Goal: Communication & Community: Share content

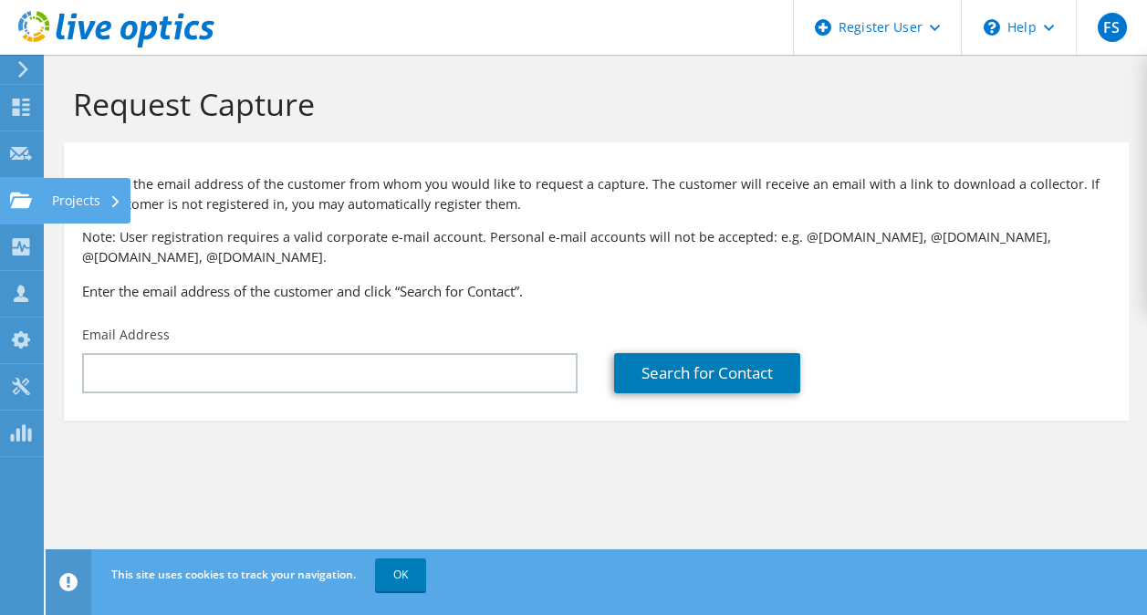
drag, startPoint x: 69, startPoint y: 199, endPoint x: 119, endPoint y: 192, distance: 50.7
click at [69, 199] on div "Projects" at bounding box center [87, 201] width 88 height 46
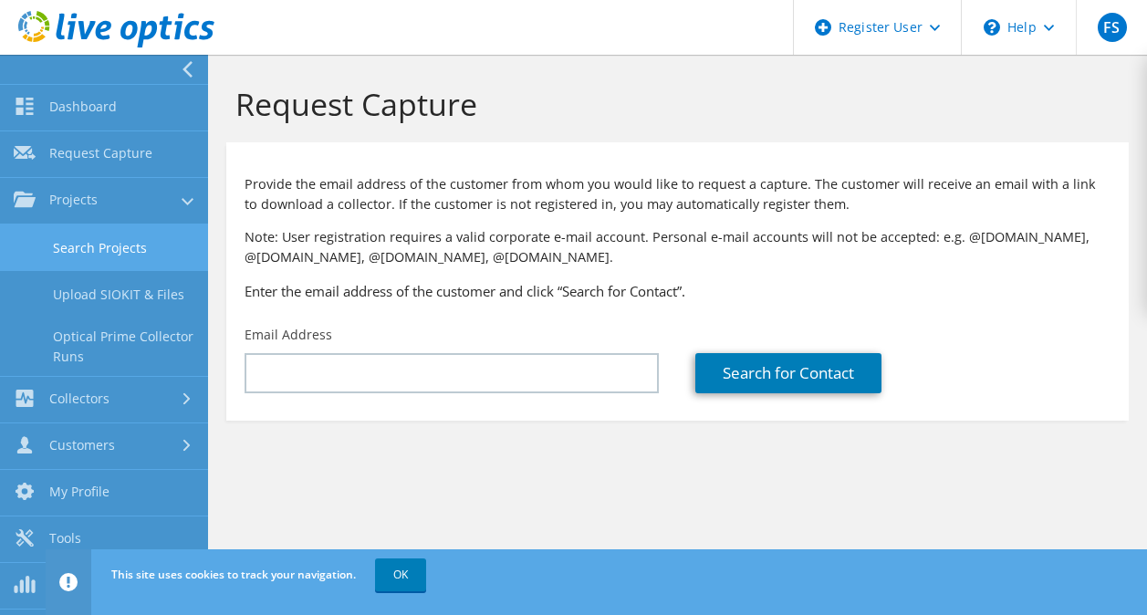
click at [120, 236] on link "Search Projects" at bounding box center [104, 247] width 208 height 47
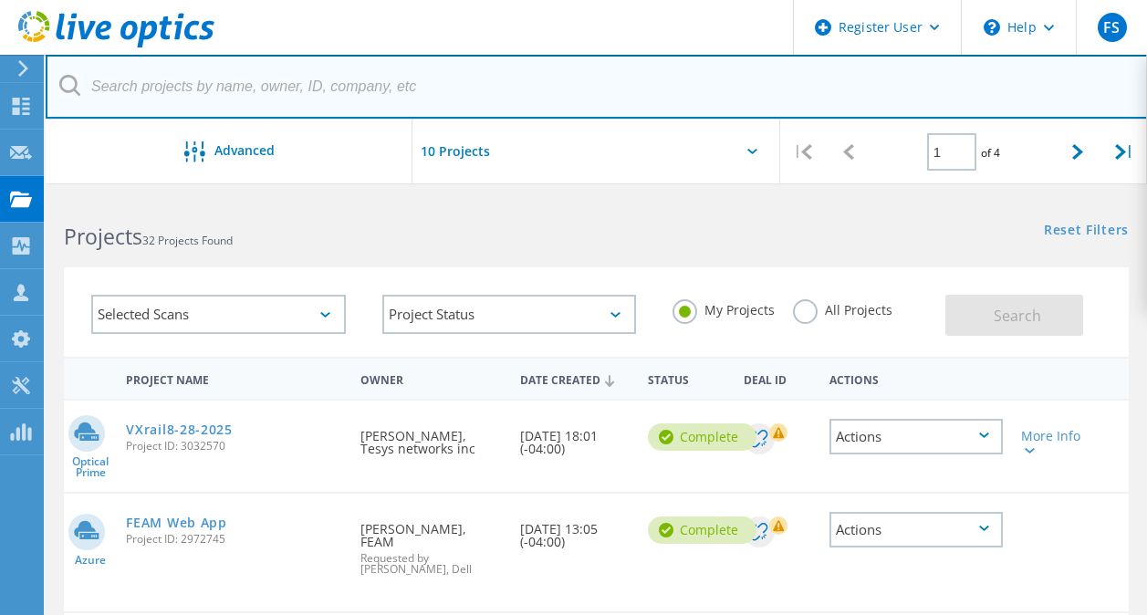
click at [213, 98] on input "text" at bounding box center [597, 87] width 1102 height 64
type input "intercredit"
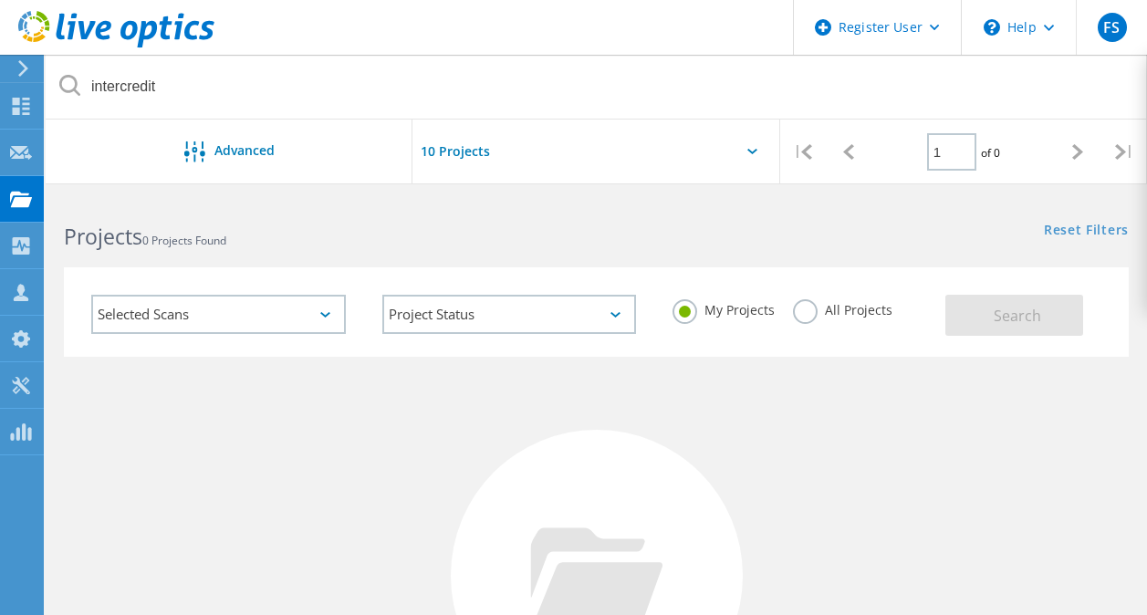
click at [804, 314] on label "All Projects" at bounding box center [842, 307] width 99 height 17
click at [0, 0] on input "All Projects" at bounding box center [0, 0] width 0 height 0
click at [998, 317] on span "Search" at bounding box center [1016, 316] width 47 height 20
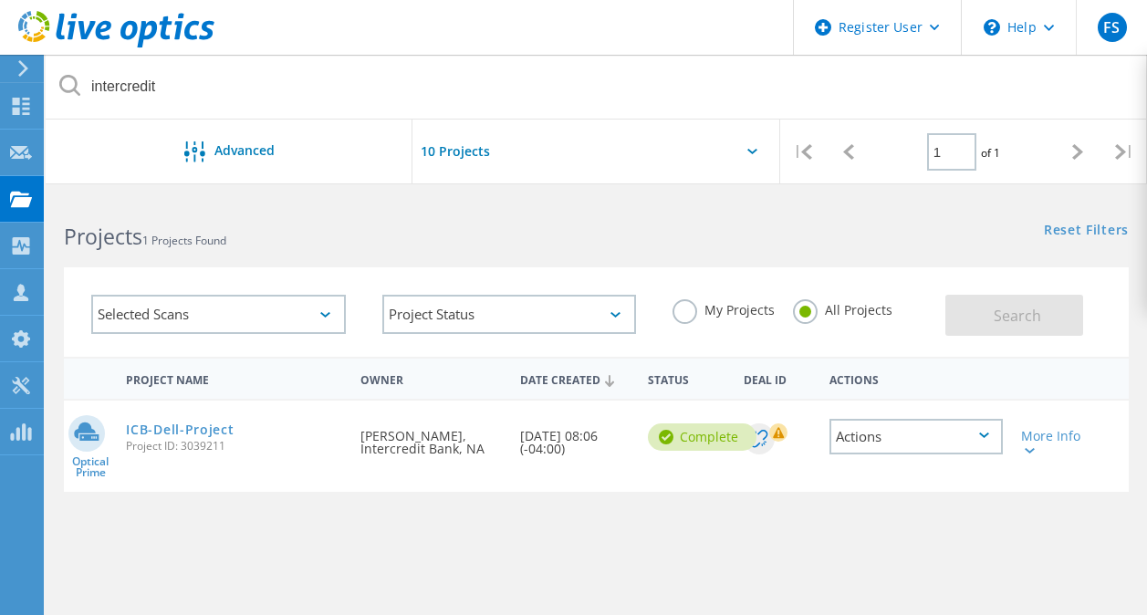
click at [982, 439] on div "Actions" at bounding box center [915, 437] width 173 height 36
click at [899, 452] on div "Share" at bounding box center [916, 451] width 170 height 28
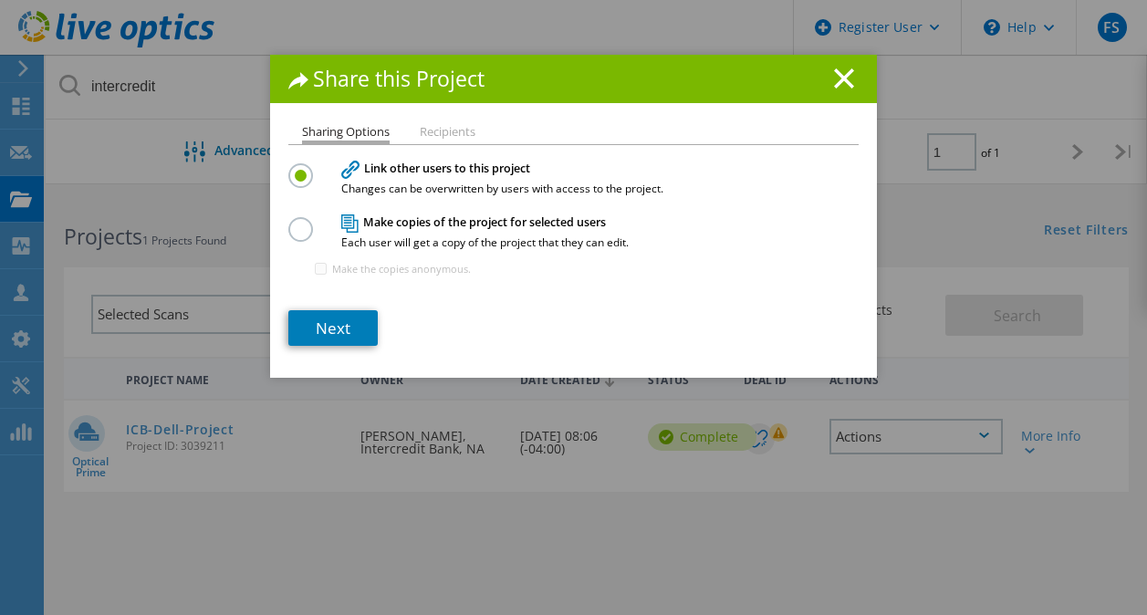
click at [296, 222] on label at bounding box center [304, 219] width 32 height 5
click at [0, 0] on input "radio" at bounding box center [0, 0] width 0 height 0
drag, startPoint x: 327, startPoint y: 329, endPoint x: 356, endPoint y: 329, distance: 28.3
click at [328, 329] on link "Next" at bounding box center [332, 328] width 89 height 36
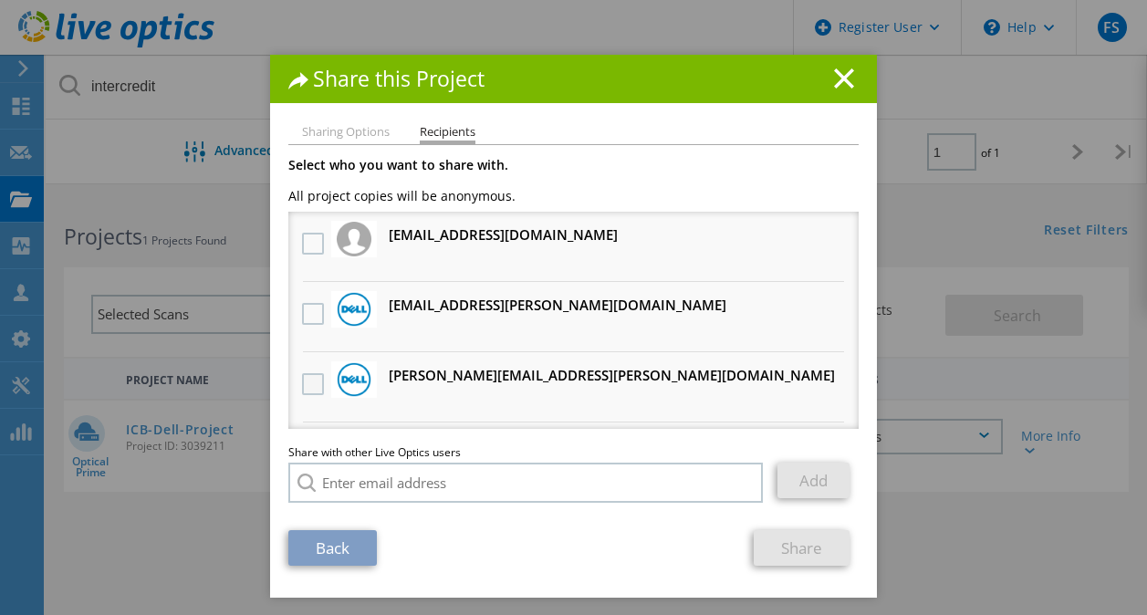
click at [309, 385] on label at bounding box center [315, 384] width 26 height 22
click at [0, 0] on input "checkbox" at bounding box center [0, 0] width 0 height 0
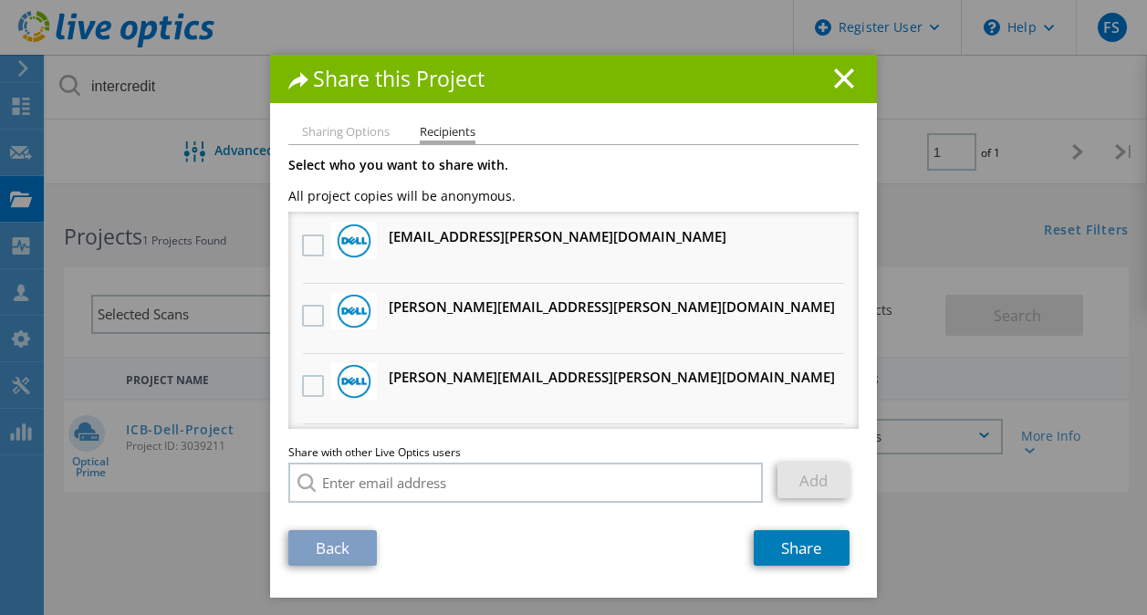
scroll to position [639, 0]
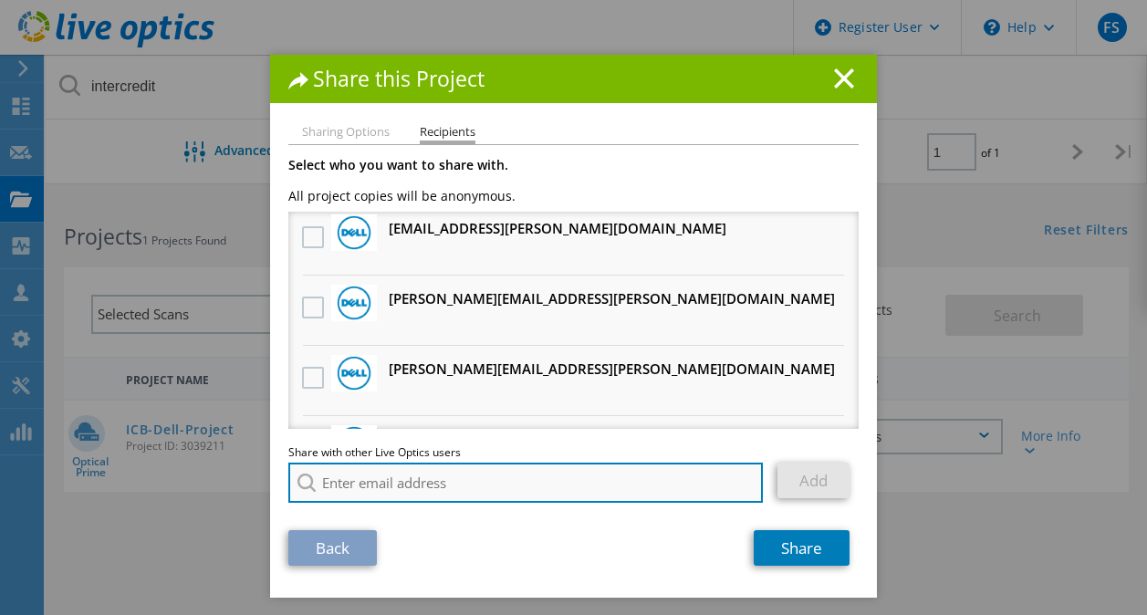
click at [371, 486] on input "search" at bounding box center [525, 482] width 474 height 40
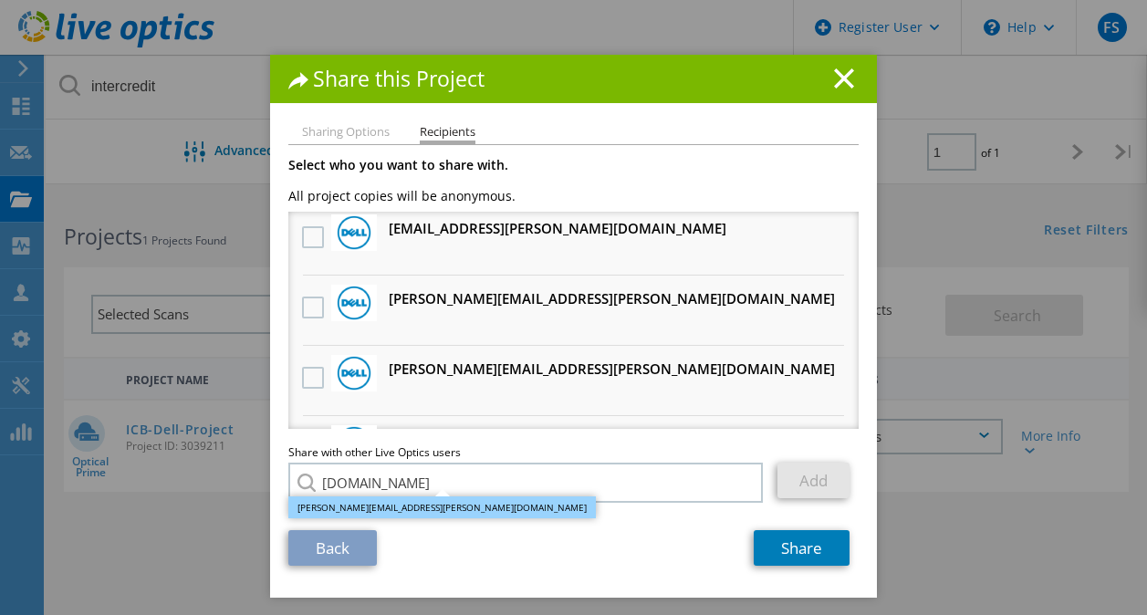
drag, startPoint x: 359, startPoint y: 510, endPoint x: 369, endPoint y: 504, distance: 10.6
click at [359, 510] on li "Tyler.Prow@dell.com" at bounding box center [441, 507] width 307 height 22
type input "Tyler.Prow@dell.com"
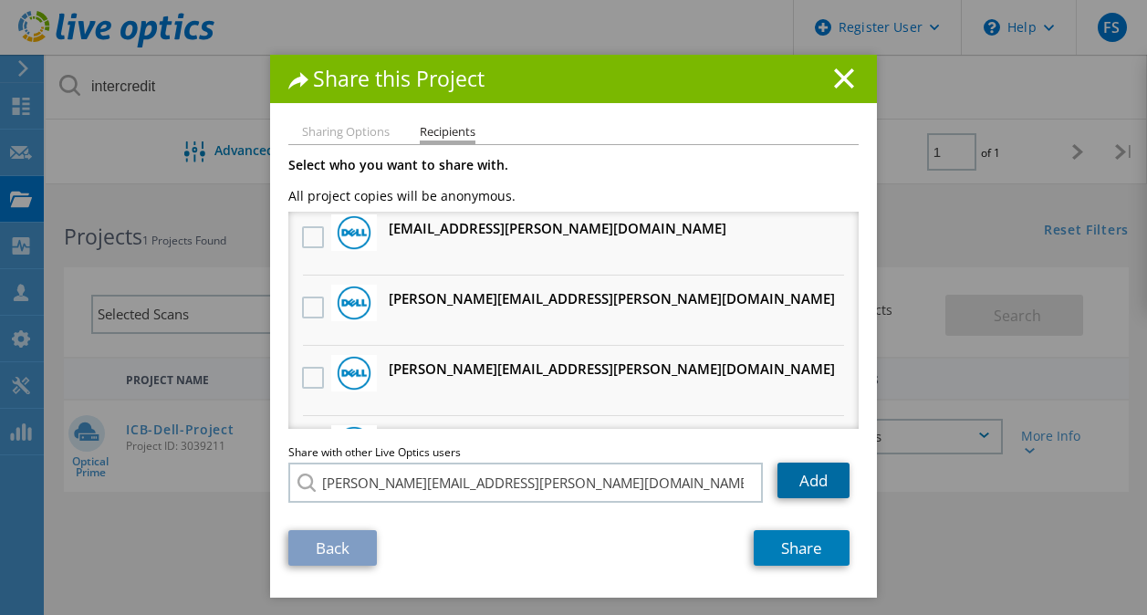
click at [798, 483] on link "Add" at bounding box center [813, 480] width 72 height 36
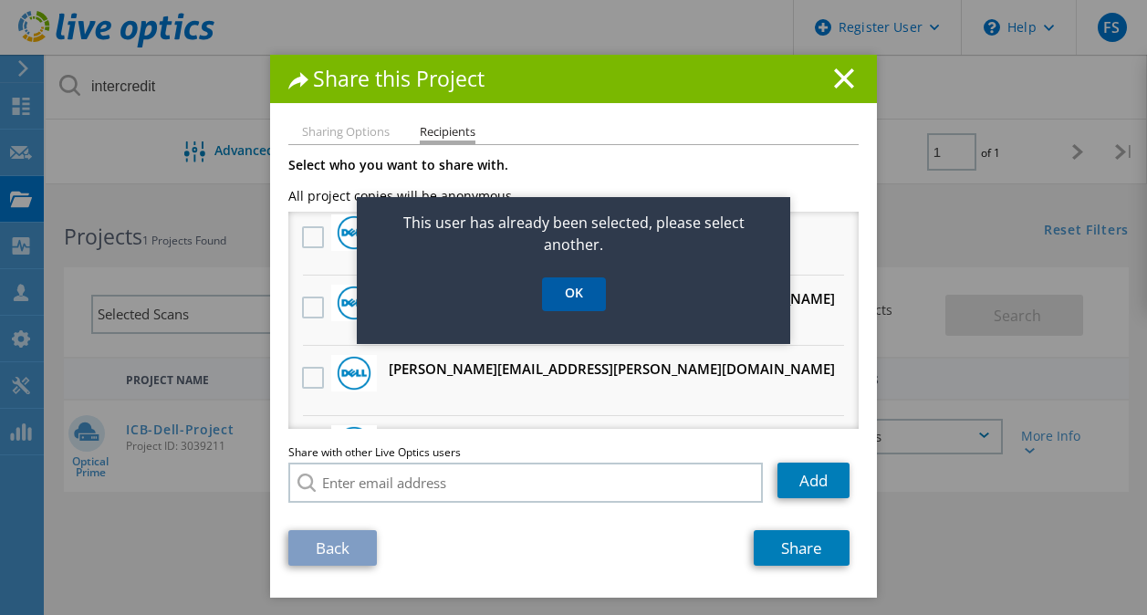
click at [593, 284] on link "OK" at bounding box center [574, 294] width 64 height 34
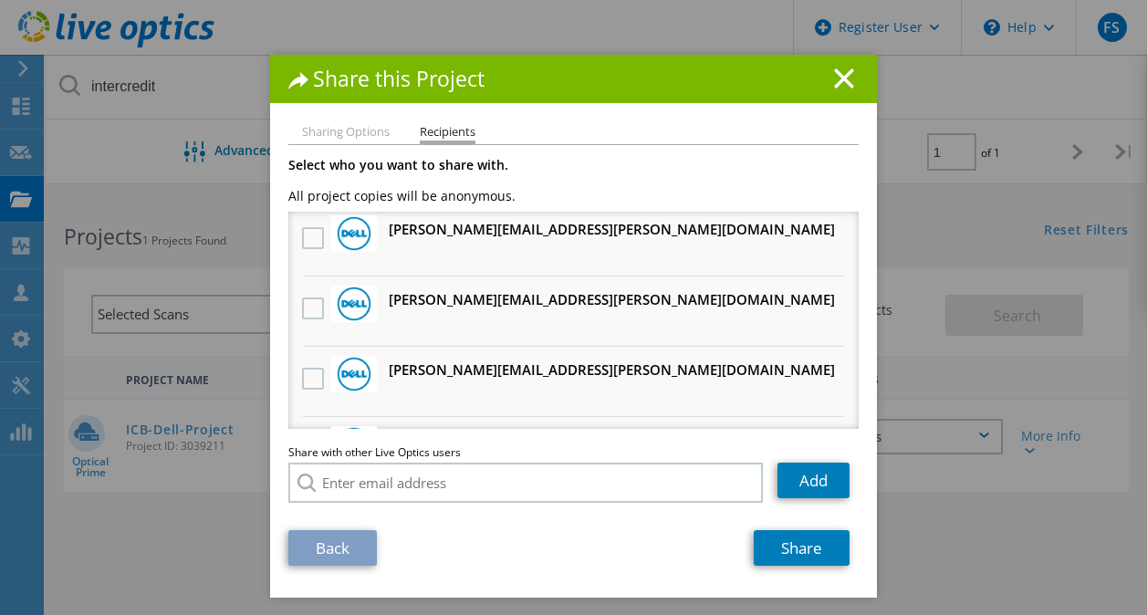
scroll to position [844, 0]
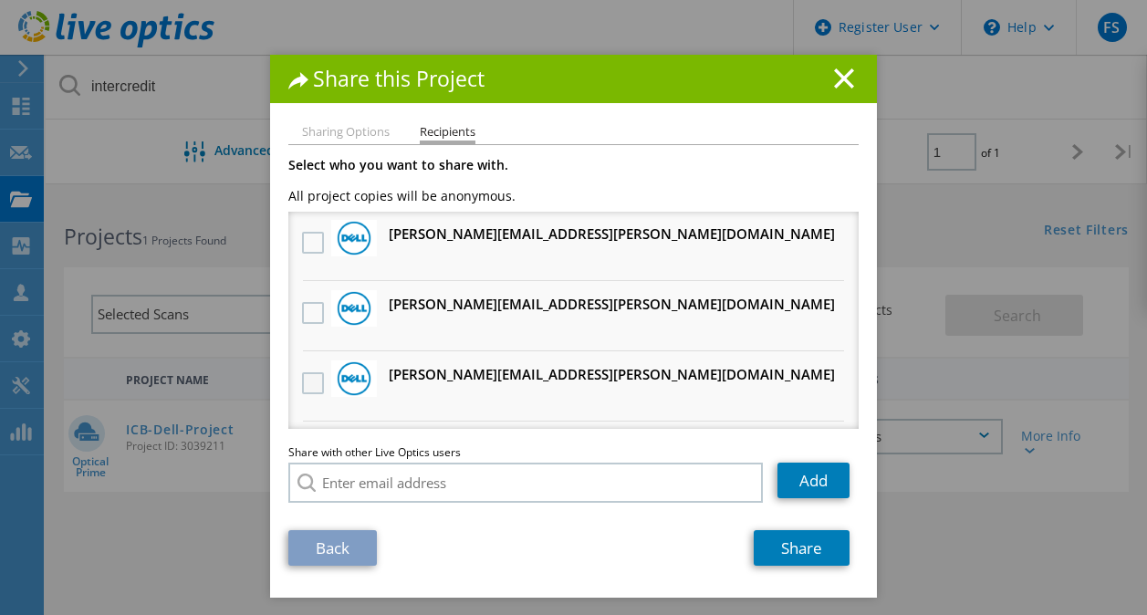
click at [306, 386] on label at bounding box center [315, 383] width 26 height 22
click at [0, 0] on input "checkbox" at bounding box center [0, 0] width 0 height 0
click at [804, 553] on link "Share" at bounding box center [801, 548] width 96 height 36
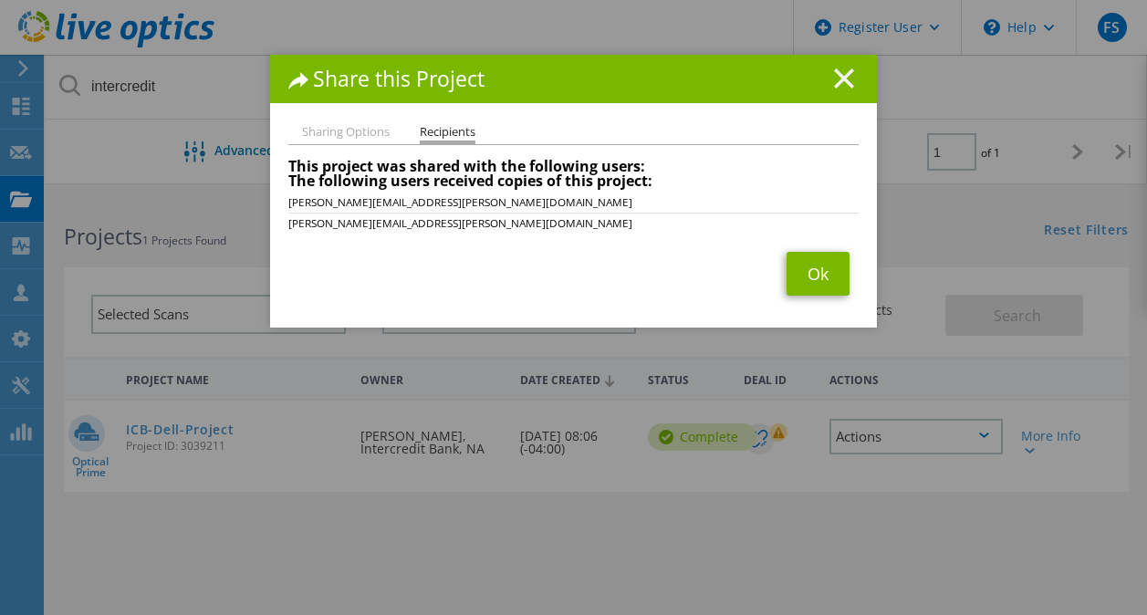
click at [835, 76] on line at bounding box center [844, 78] width 18 height 18
